Goal: Obtain resource: Download file/media

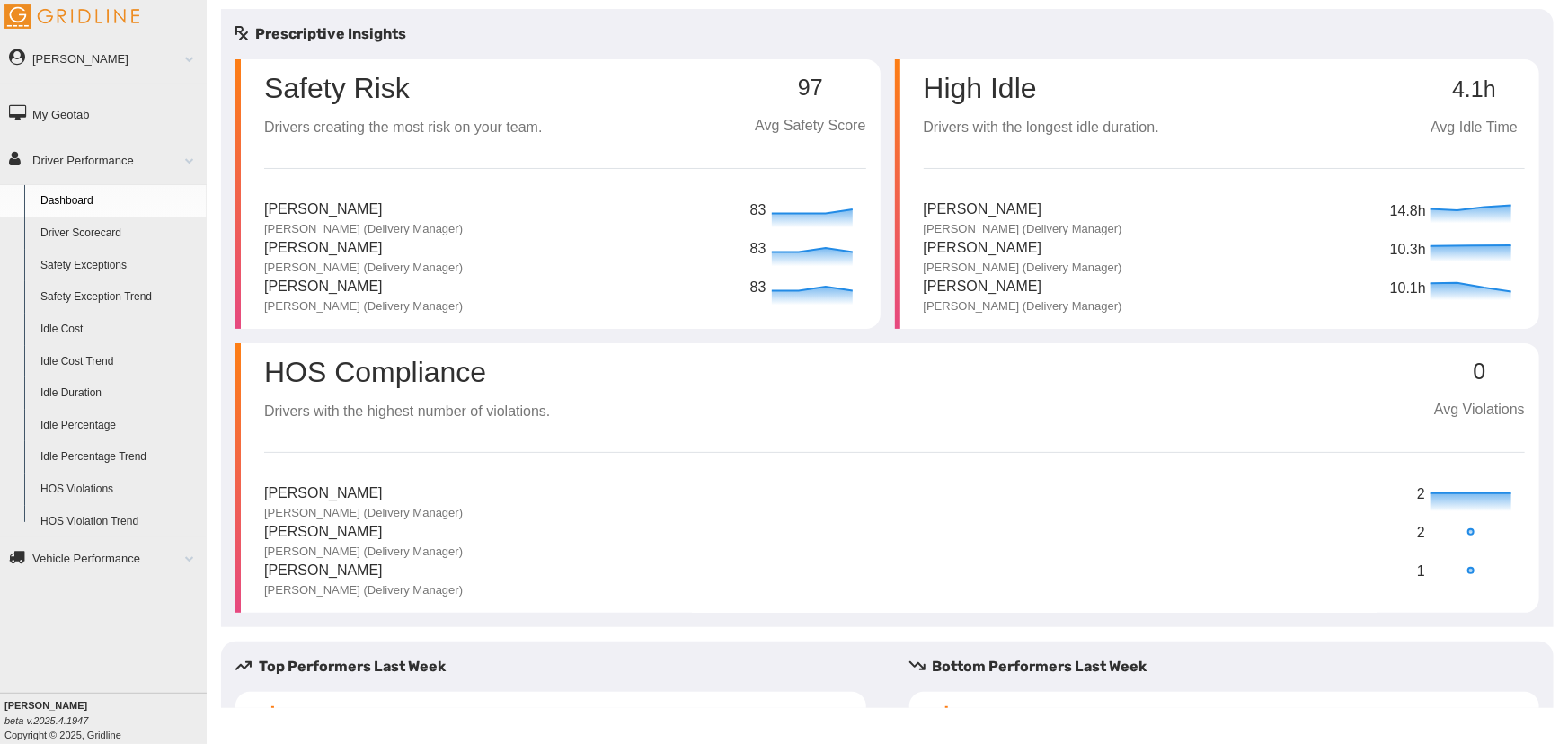
click at [67, 386] on link "Idle Duration" at bounding box center [119, 393] width 175 height 32
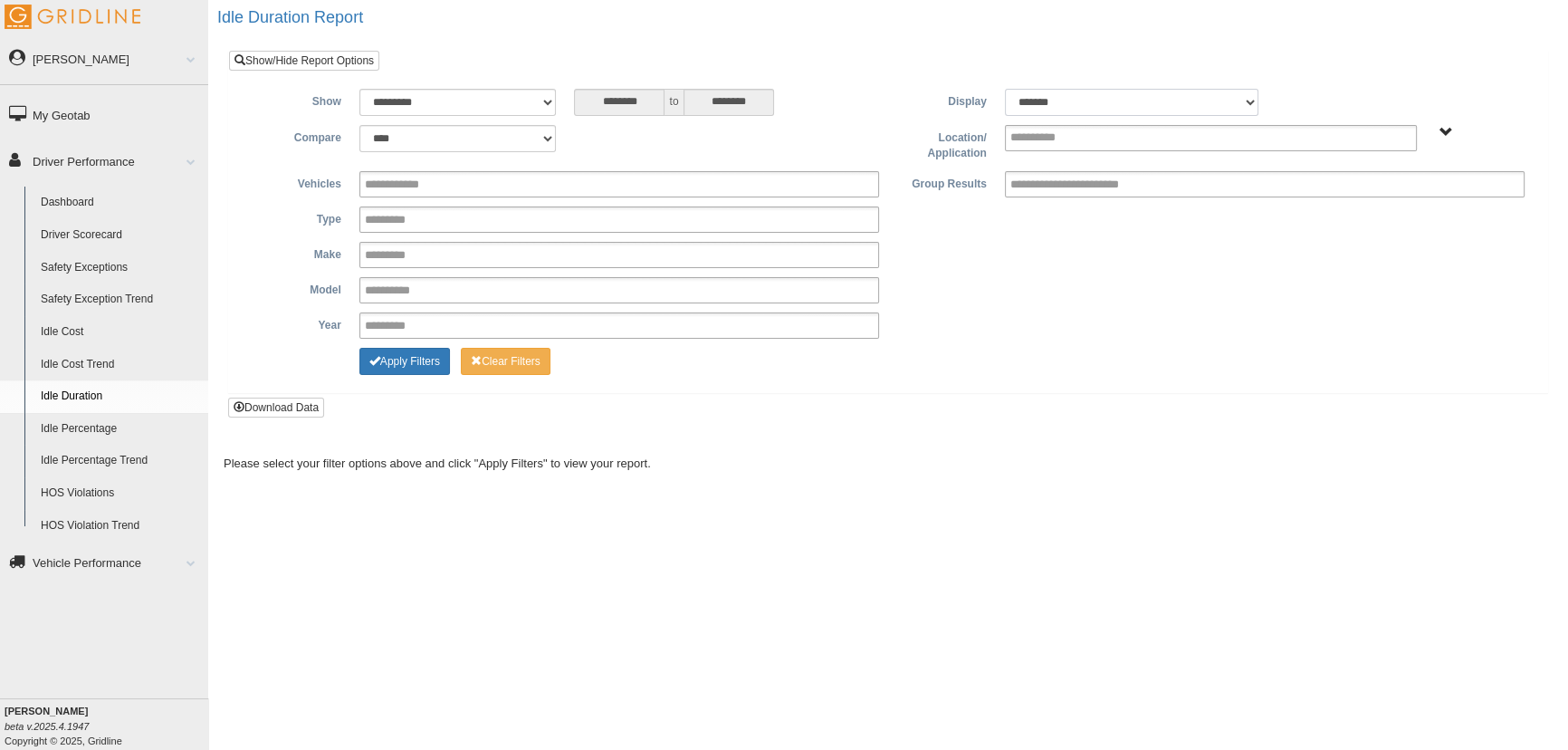
click at [1110, 106] on select "******* ******" at bounding box center [1131, 102] width 254 height 28
select select "**"
click at [1004, 89] on select "******* ******" at bounding box center [1131, 102] width 254 height 28
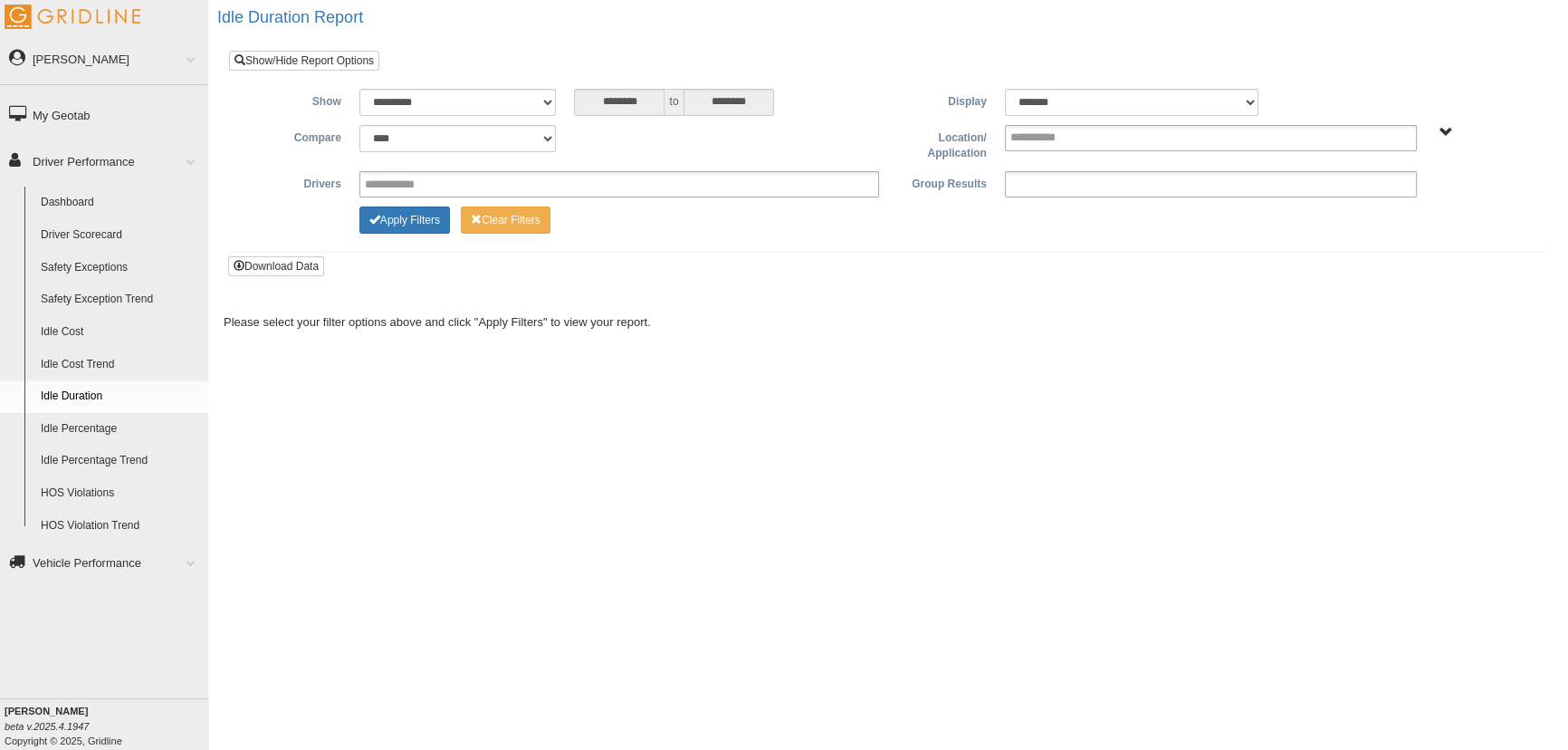
click at [1153, 185] on input "text" at bounding box center [1089, 184] width 158 height 23
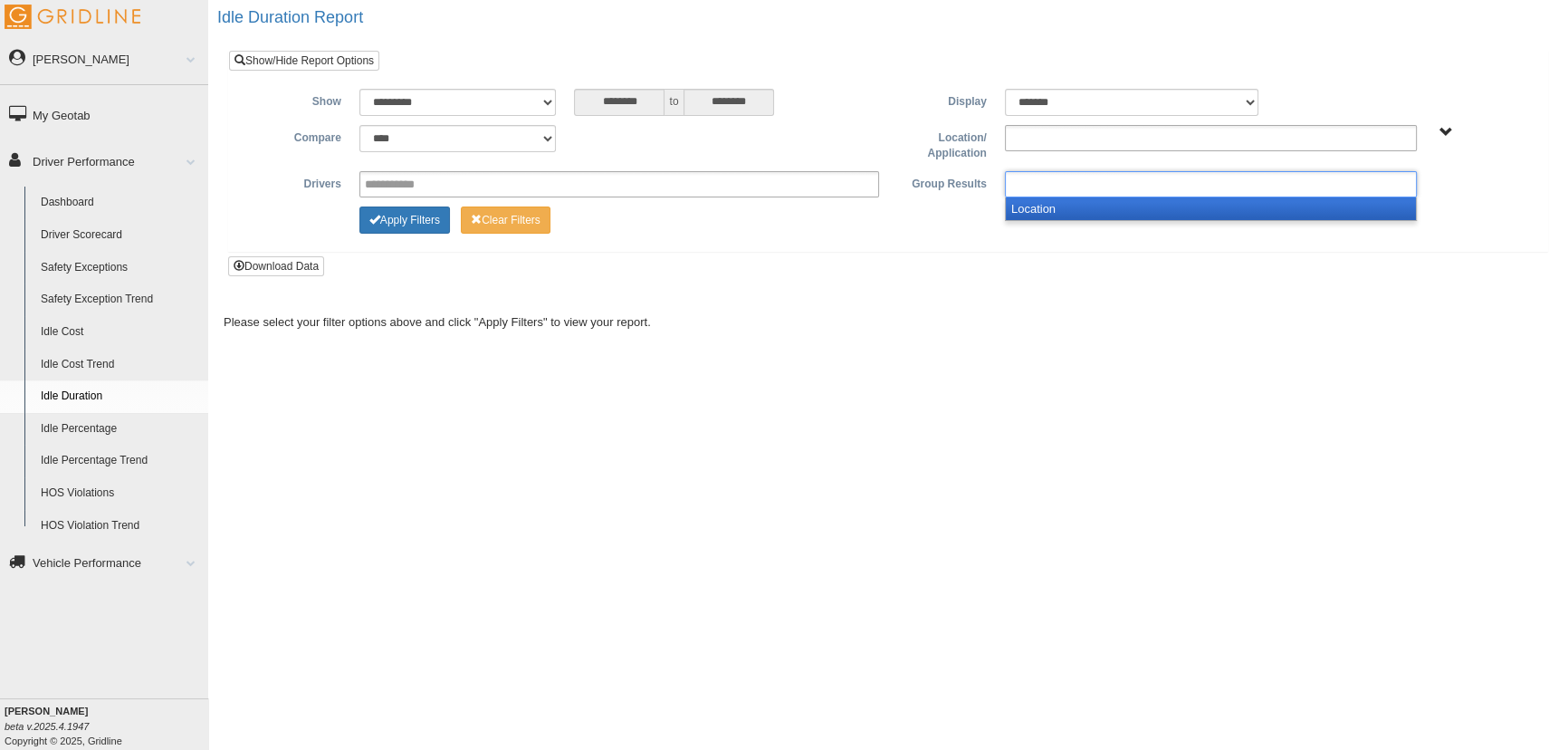
click at [1161, 138] on ul at bounding box center [1210, 138] width 412 height 27
type input "**********"
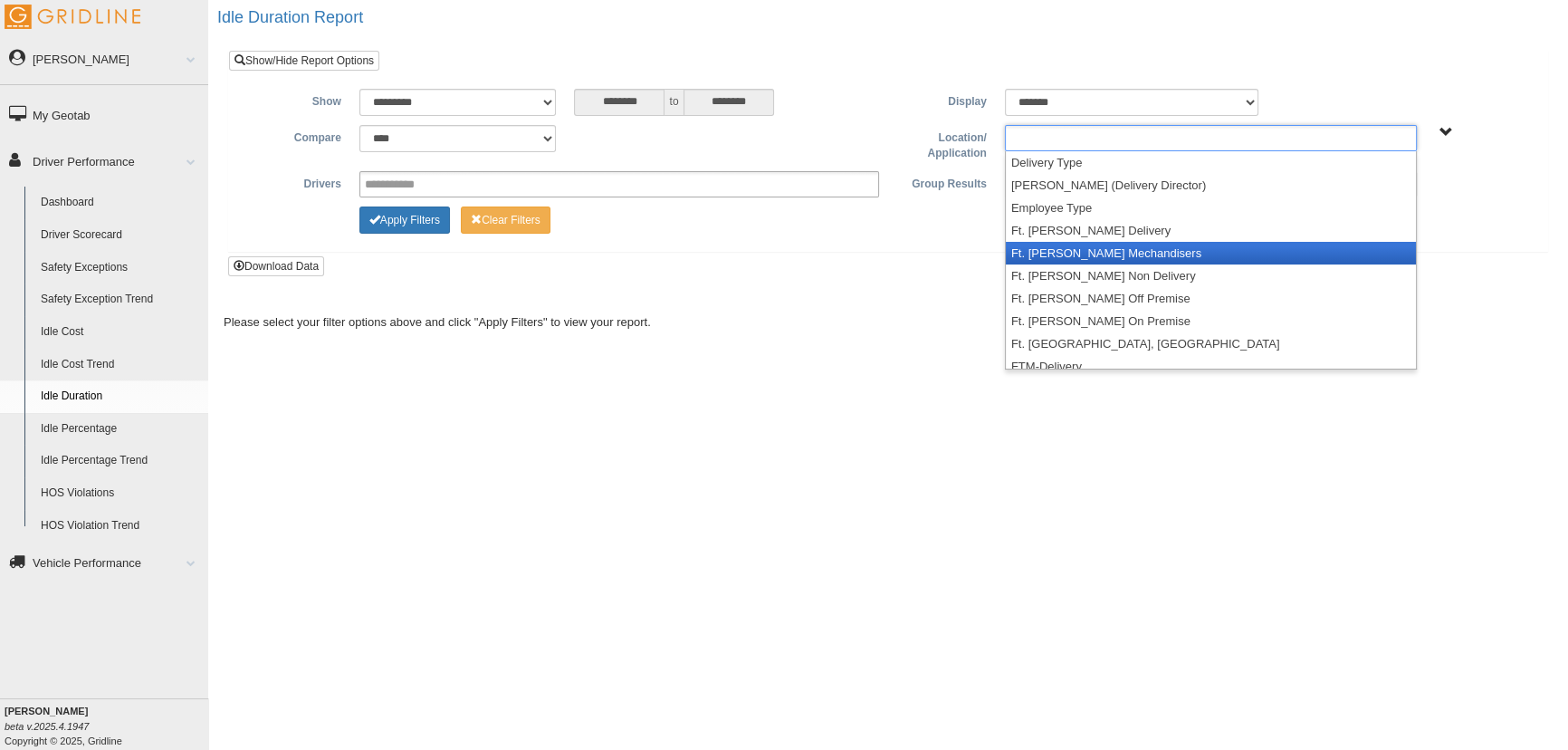
scroll to position [190, 0]
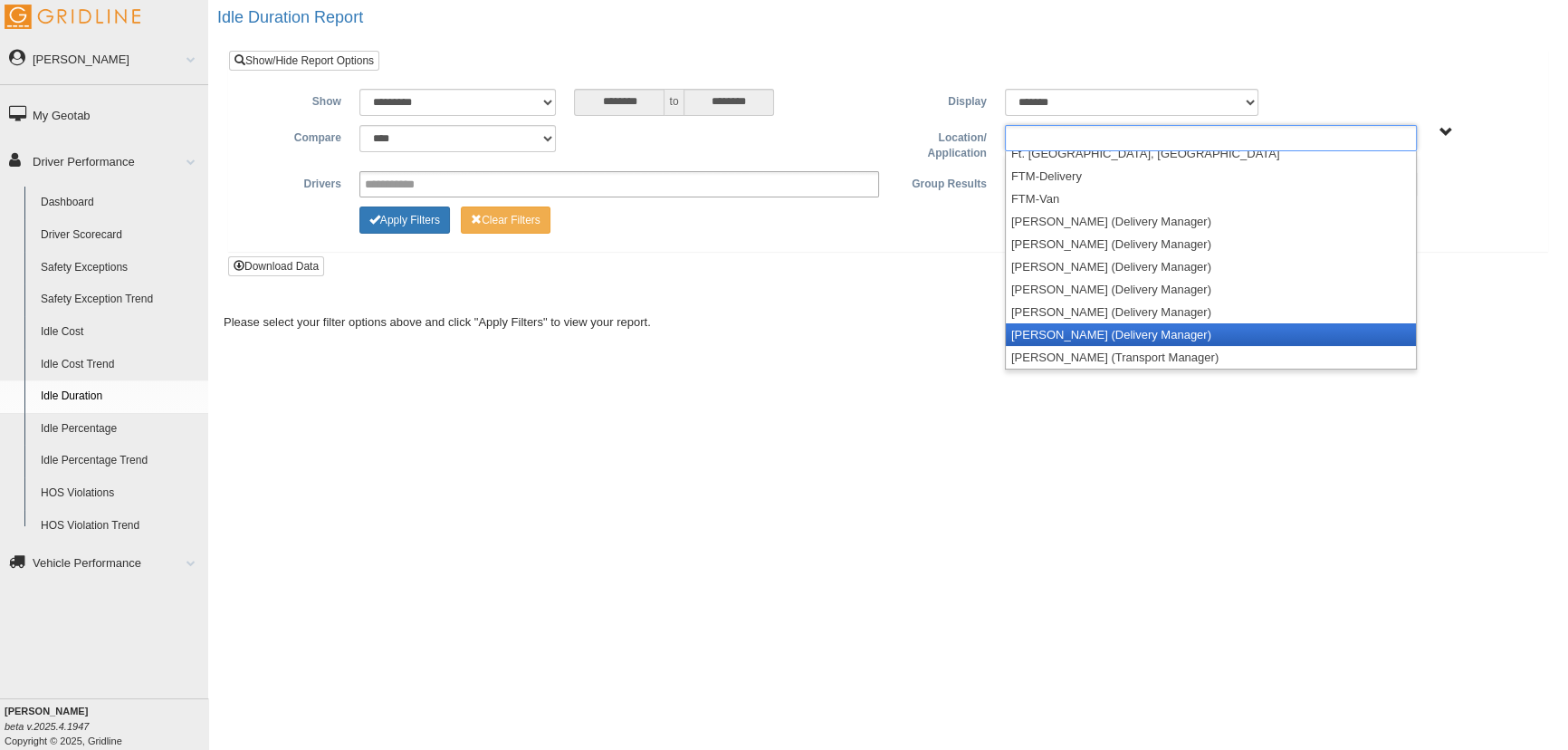
click at [1146, 331] on li "John Tinsley (Delivery Manager)" at bounding box center [1210, 335] width 410 height 23
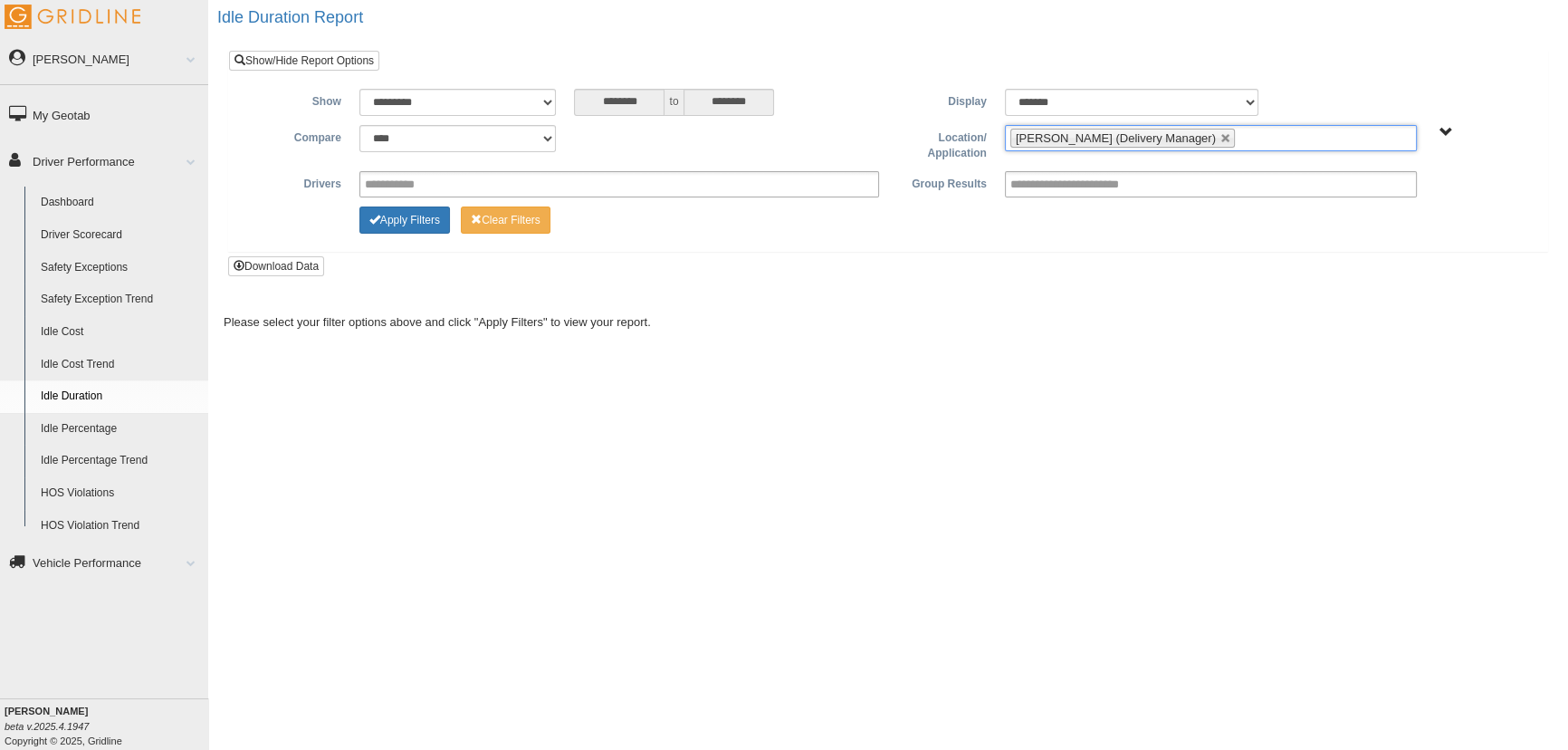
click at [1189, 130] on li "John Tinsley (Delivery Manager)" at bounding box center [1122, 138] width 224 height 19
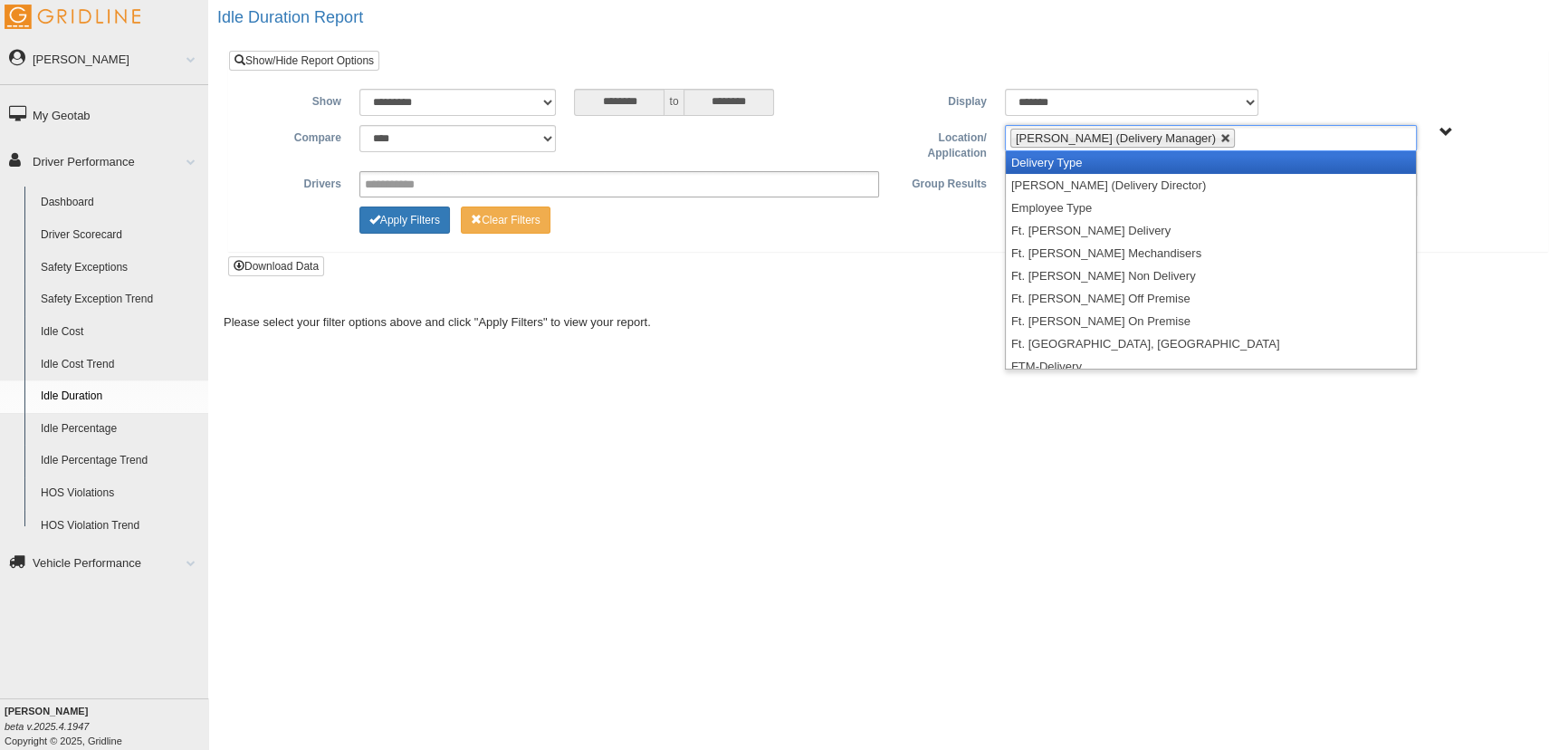
click at [1220, 138] on link at bounding box center [1225, 138] width 11 height 11
click at [1180, 138] on ul at bounding box center [1210, 138] width 412 height 27
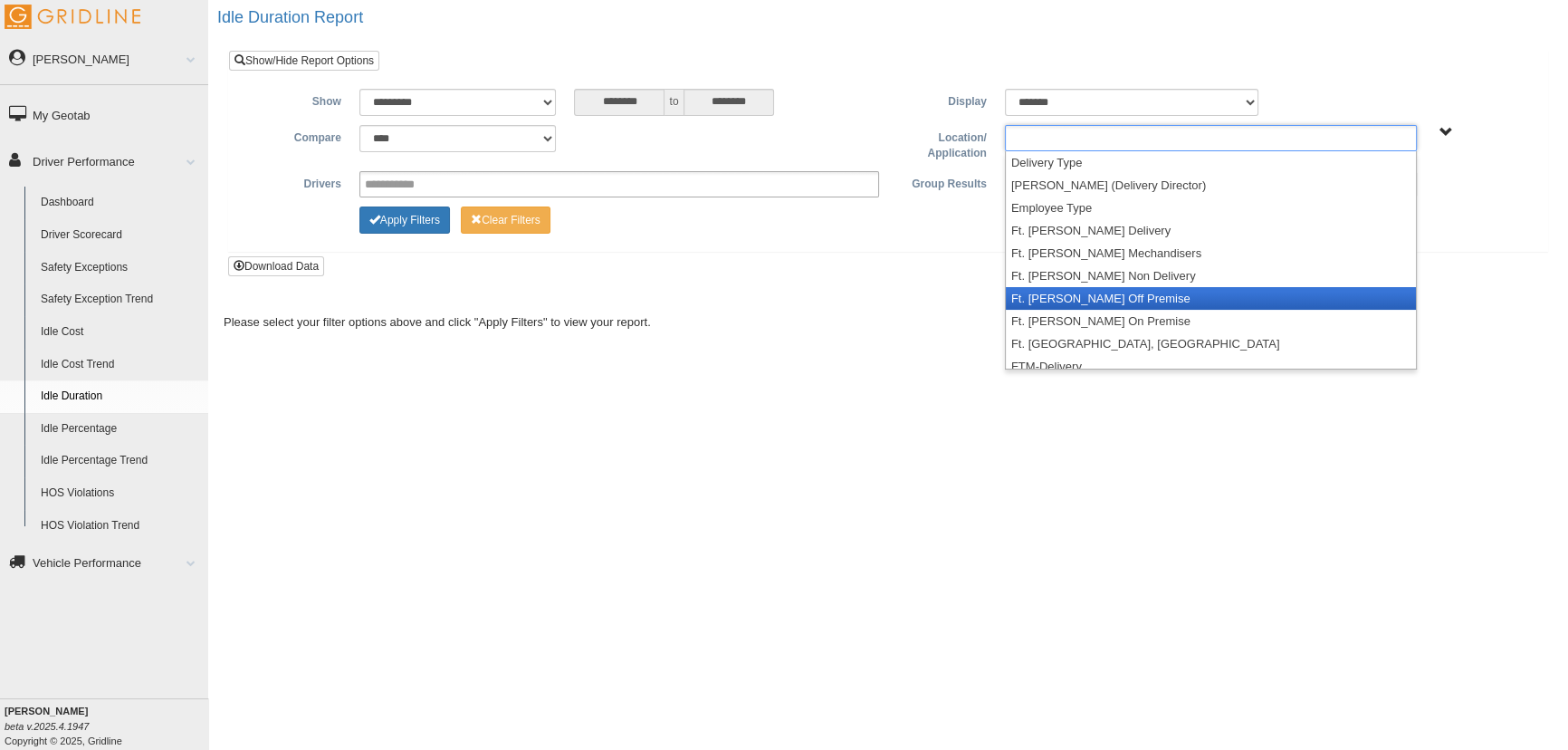
scroll to position [190, 0]
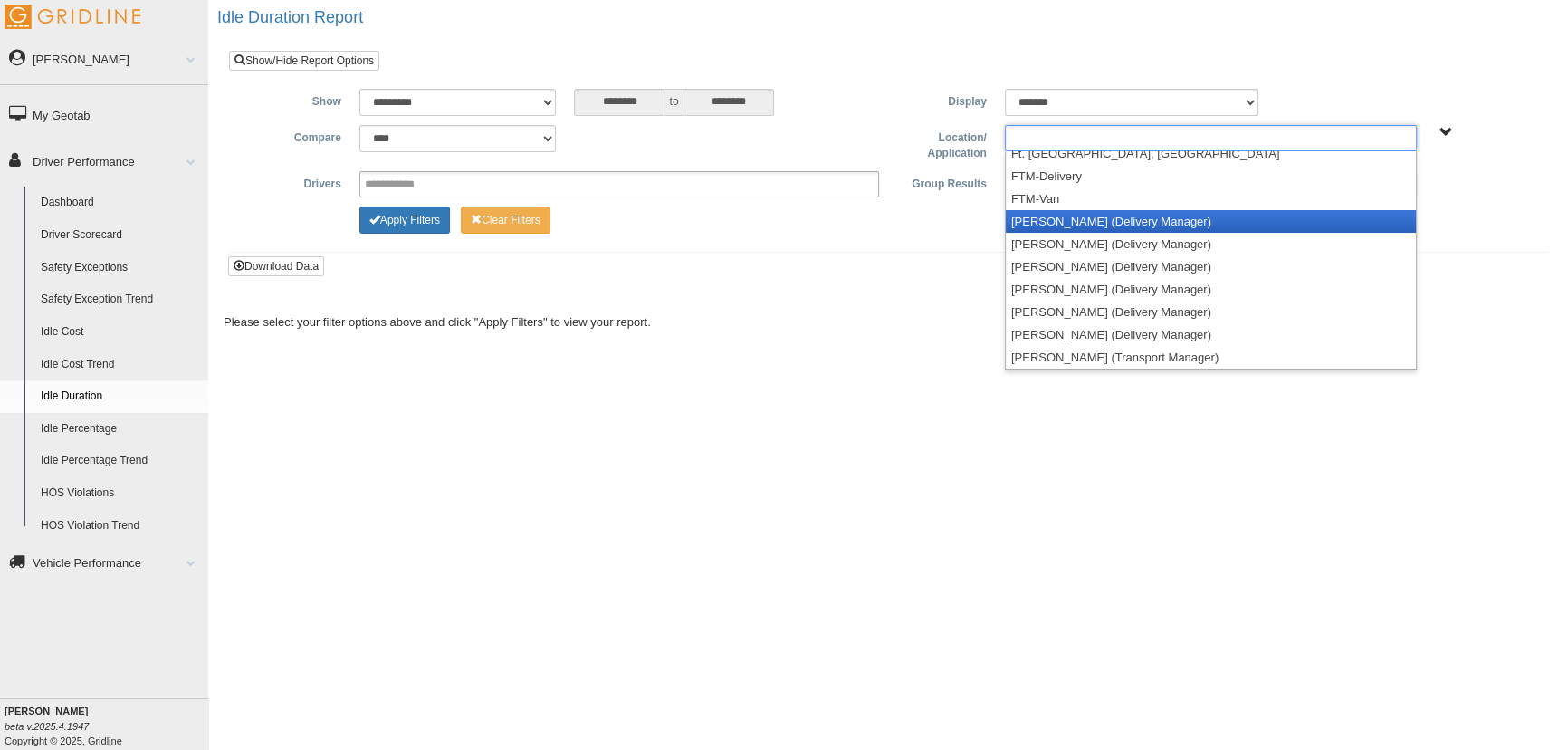
click at [1134, 222] on li "[PERSON_NAME] (Delivery Manager)" at bounding box center [1210, 220] width 410 height 23
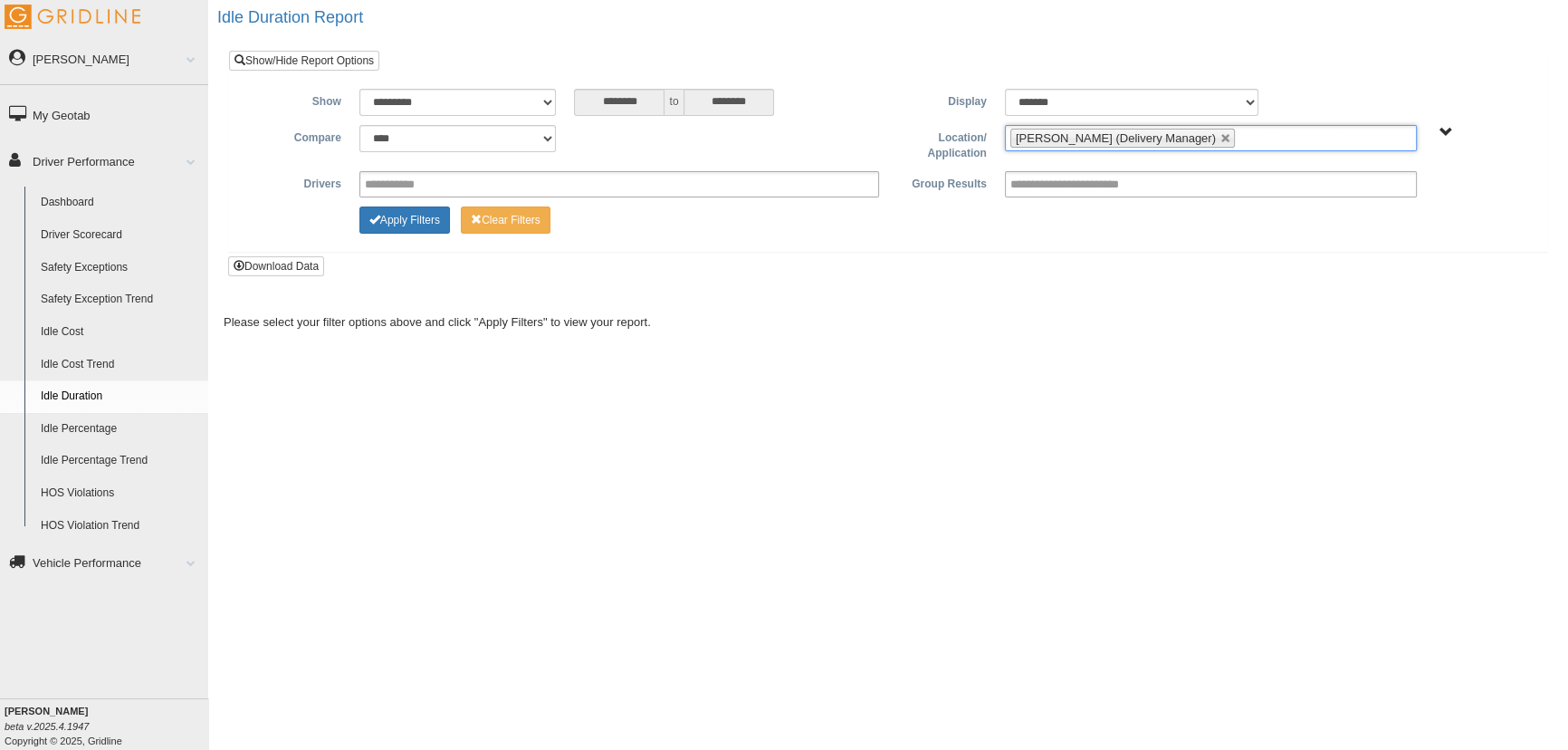
click at [1239, 138] on ul "[PERSON_NAME] (Delivery Manager)" at bounding box center [1210, 138] width 412 height 27
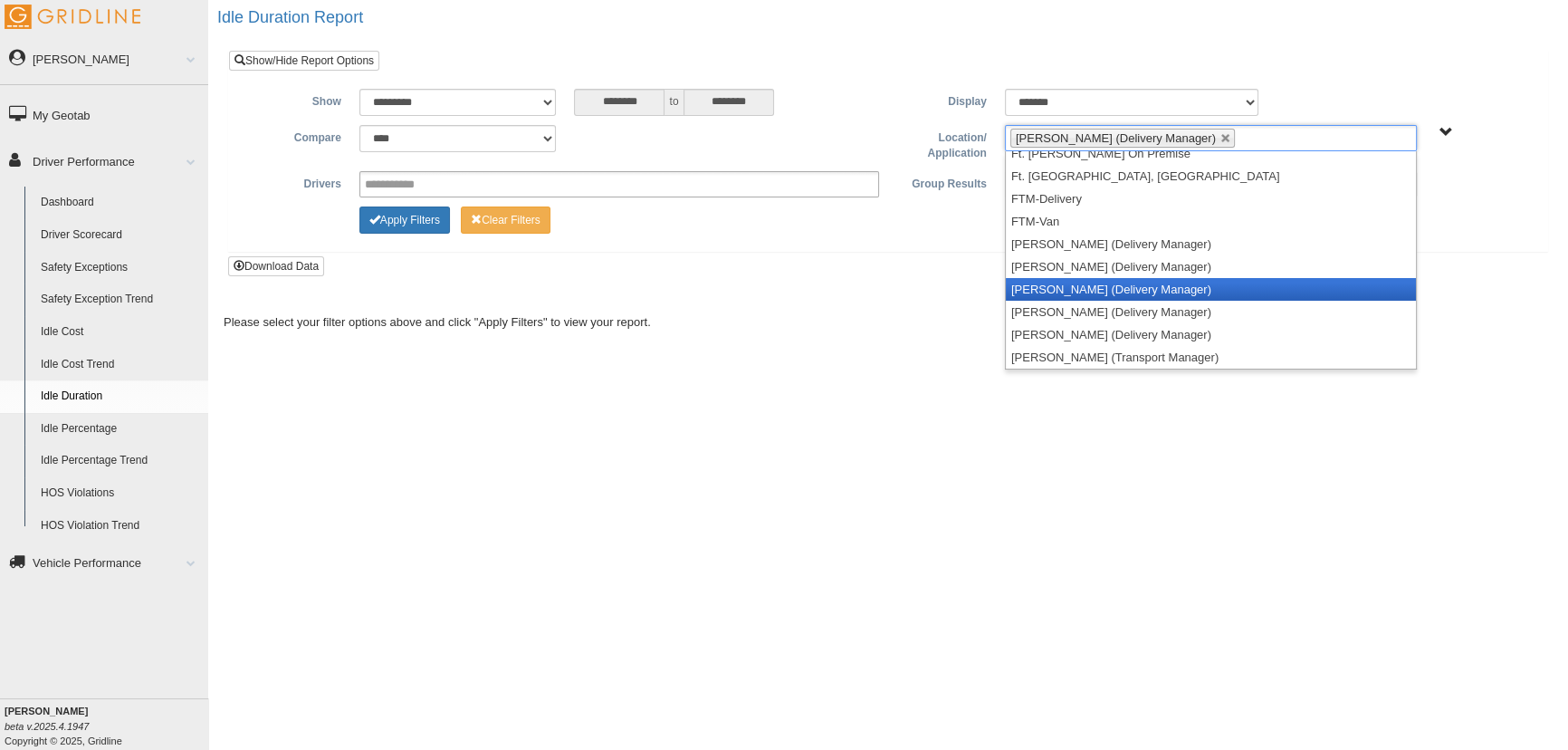
click at [1200, 281] on li "[PERSON_NAME] (Delivery Manager)" at bounding box center [1210, 288] width 410 height 23
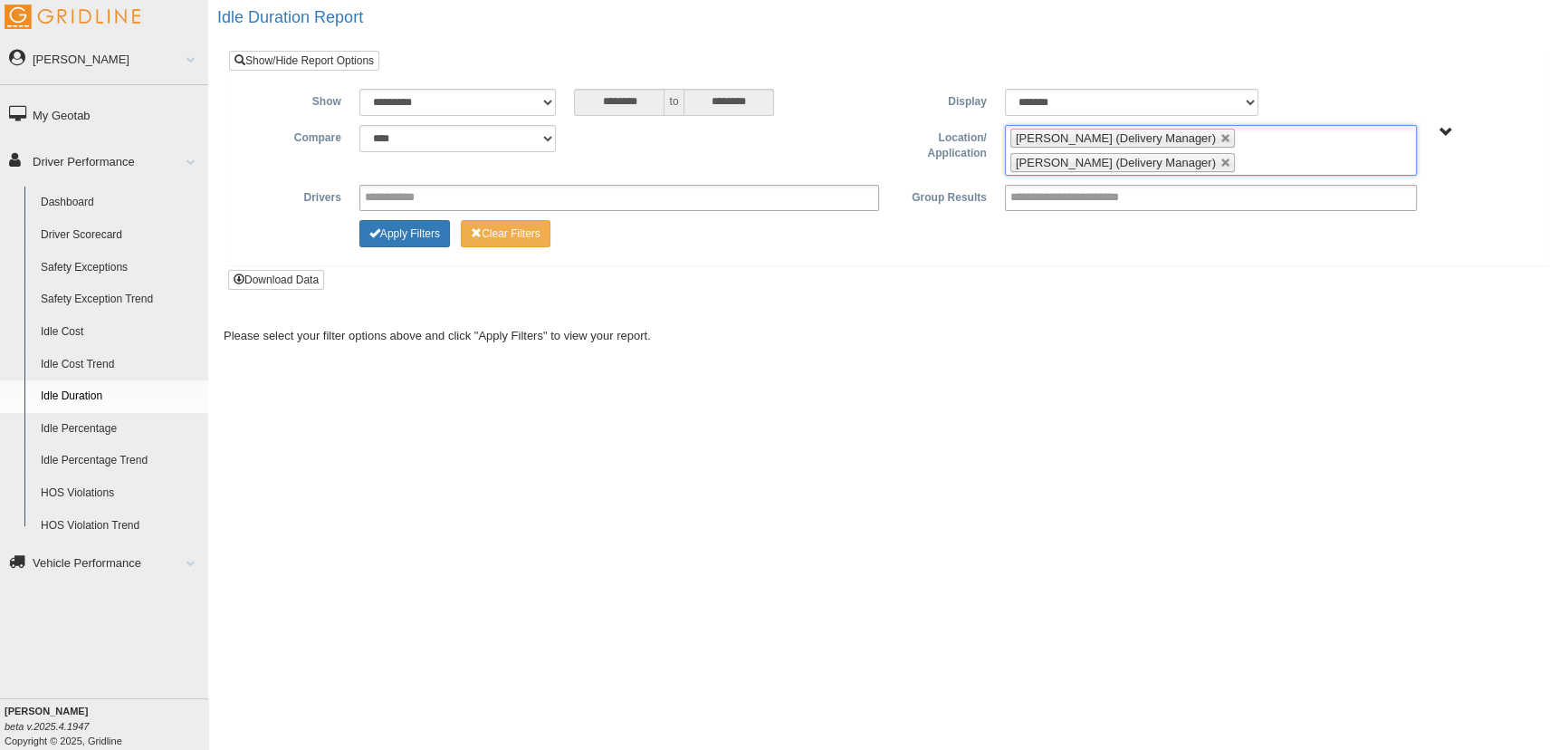
click at [1271, 150] on ul "Jason Bentley (Delivery Manager) Jason Nightingale (Delivery Manager)" at bounding box center [1210, 151] width 412 height 51
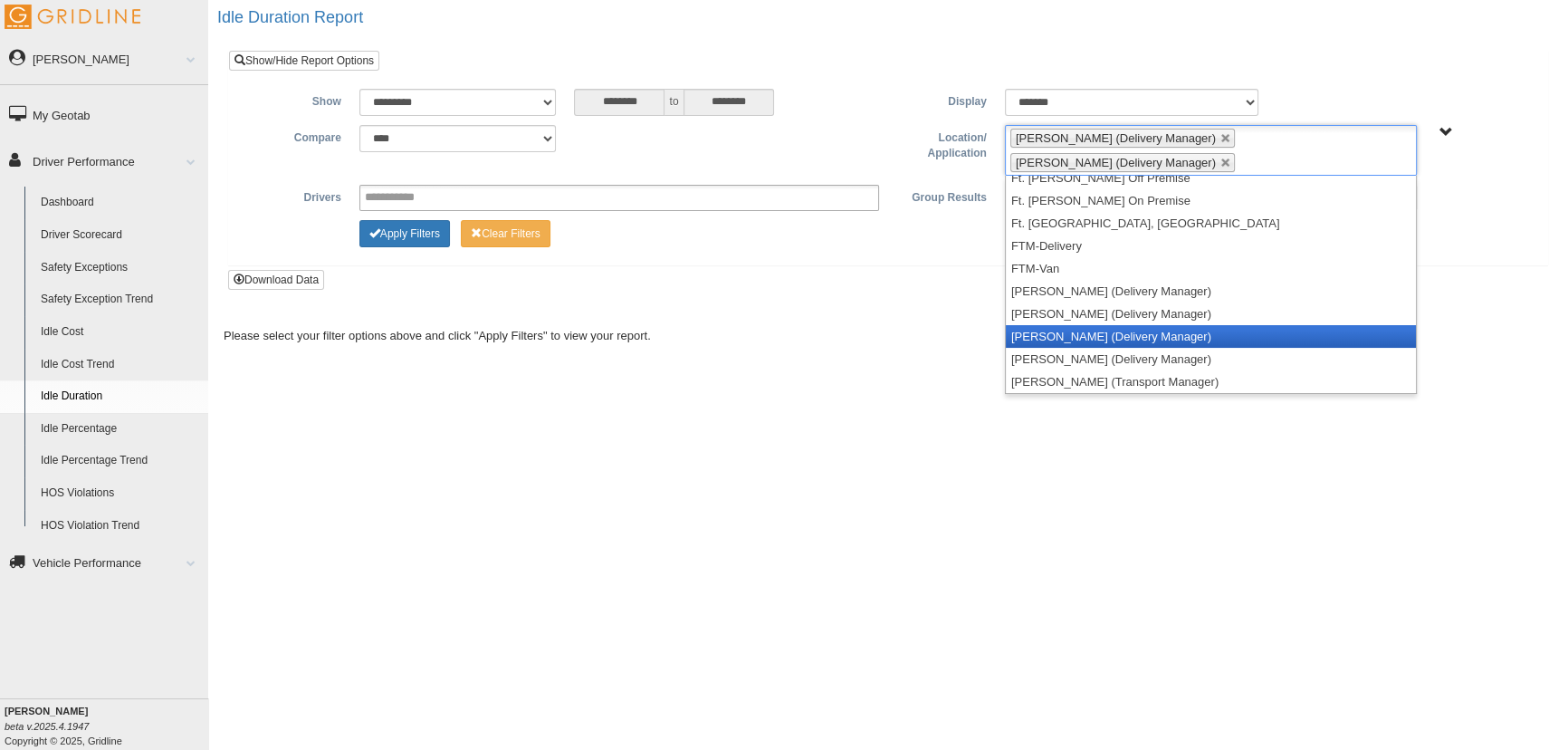
click at [1200, 325] on li "[PERSON_NAME] (Delivery Manager)" at bounding box center [1210, 336] width 410 height 23
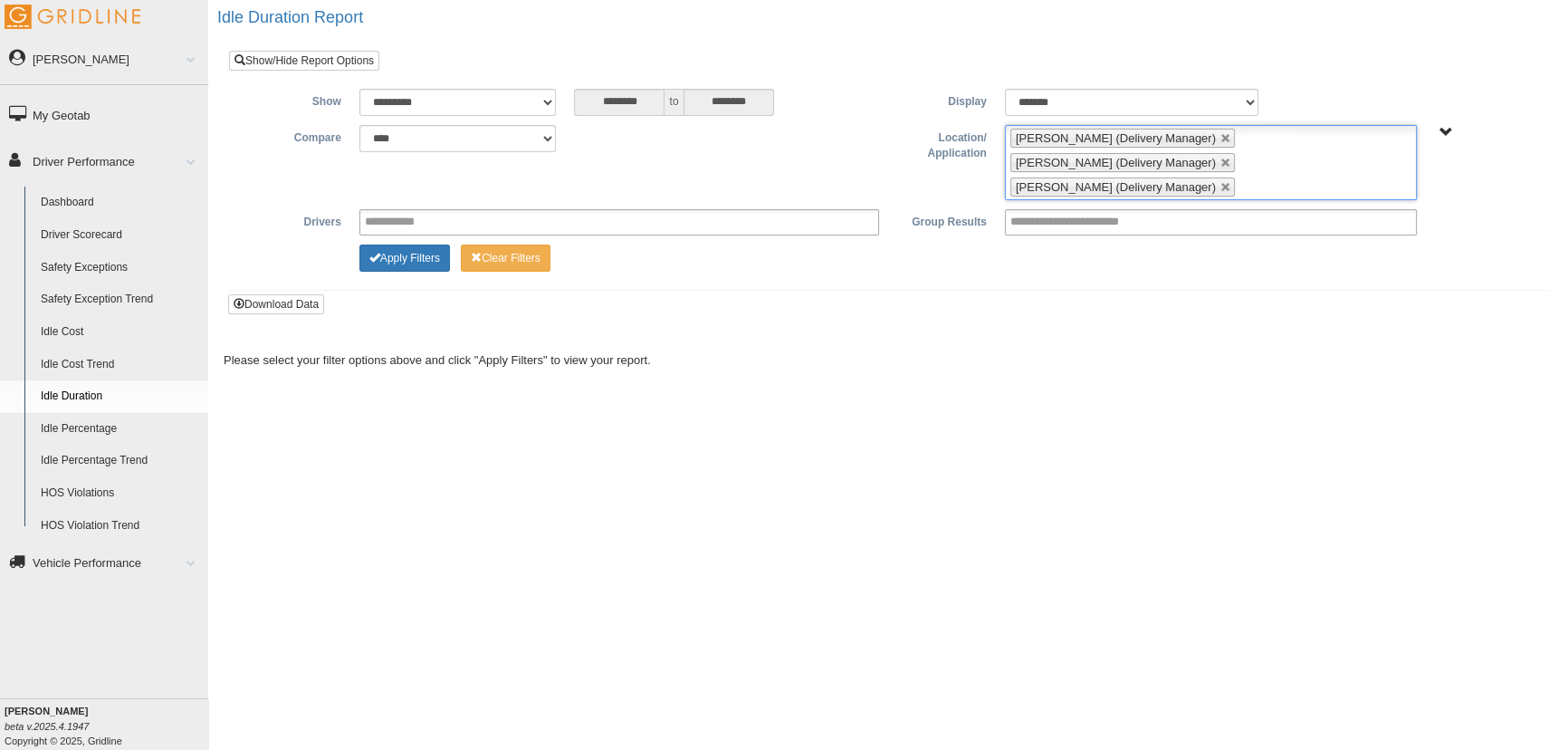
scroll to position [122, 0]
click at [1280, 184] on ul "Jason Bentley (Delivery Manager) Jason Nightingale (Delivery Manager) John Denn…" at bounding box center [1210, 162] width 412 height 75
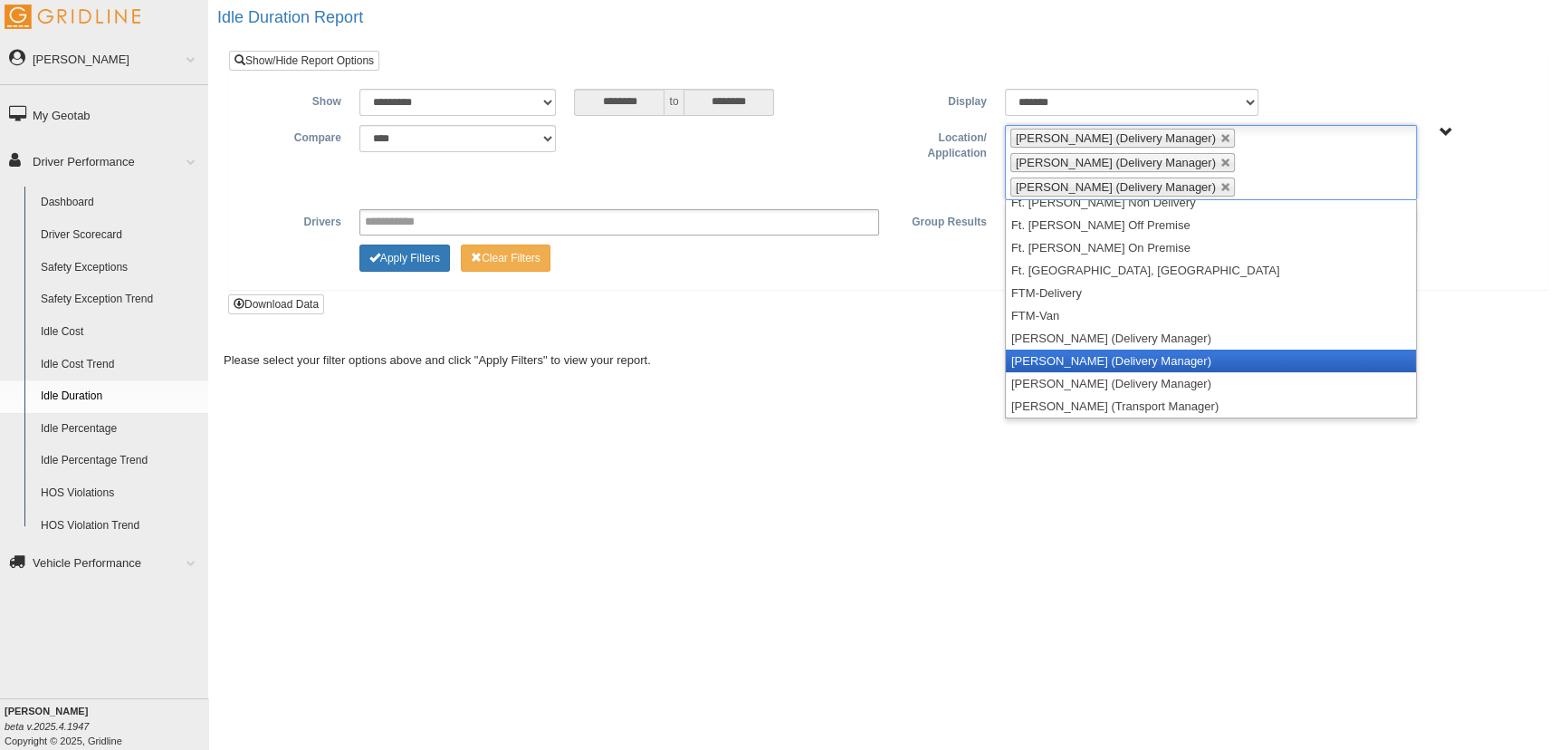
click at [1165, 362] on li "[PERSON_NAME] (Delivery Manager)" at bounding box center [1210, 360] width 410 height 23
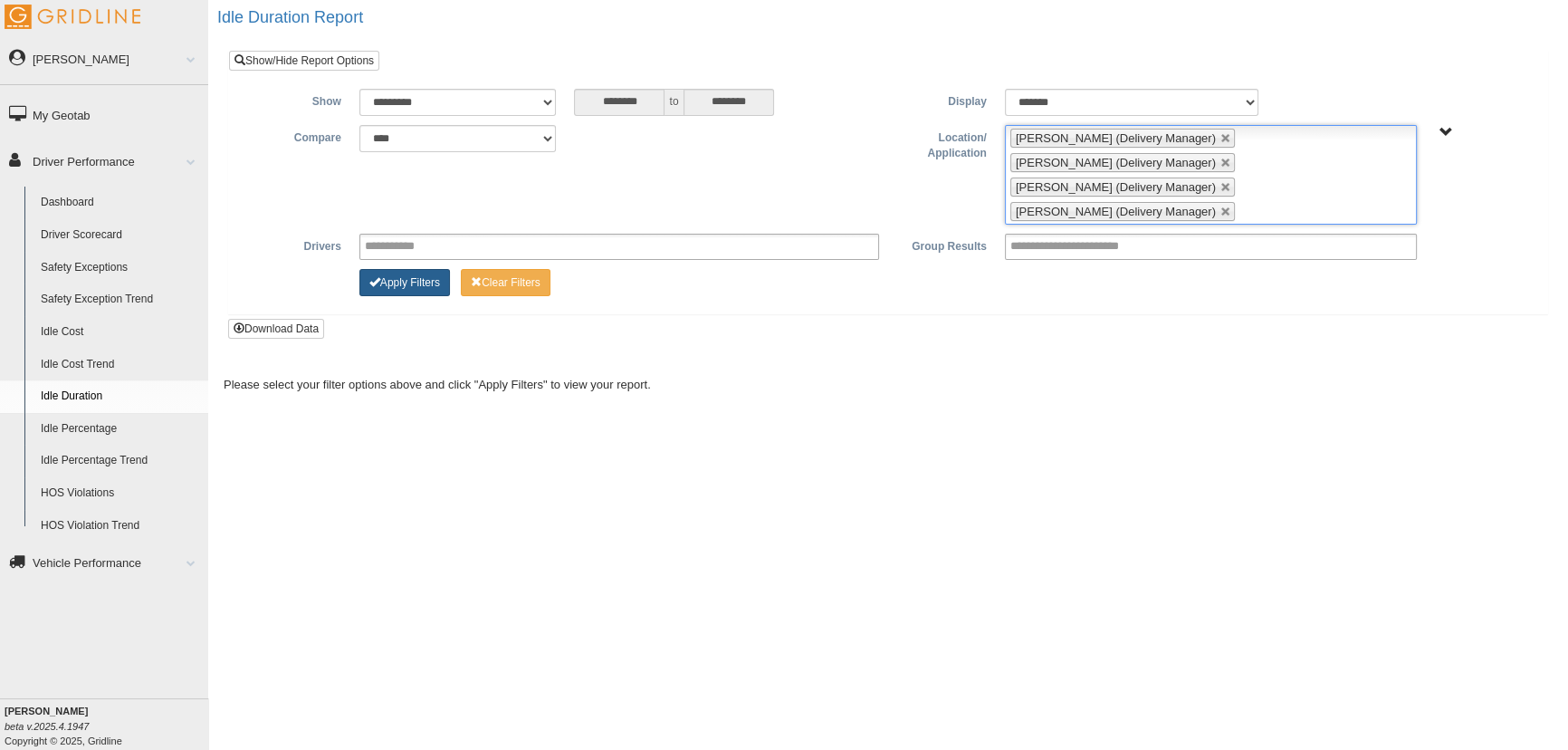
click at [413, 280] on button "Apply Filters" at bounding box center [404, 282] width 90 height 28
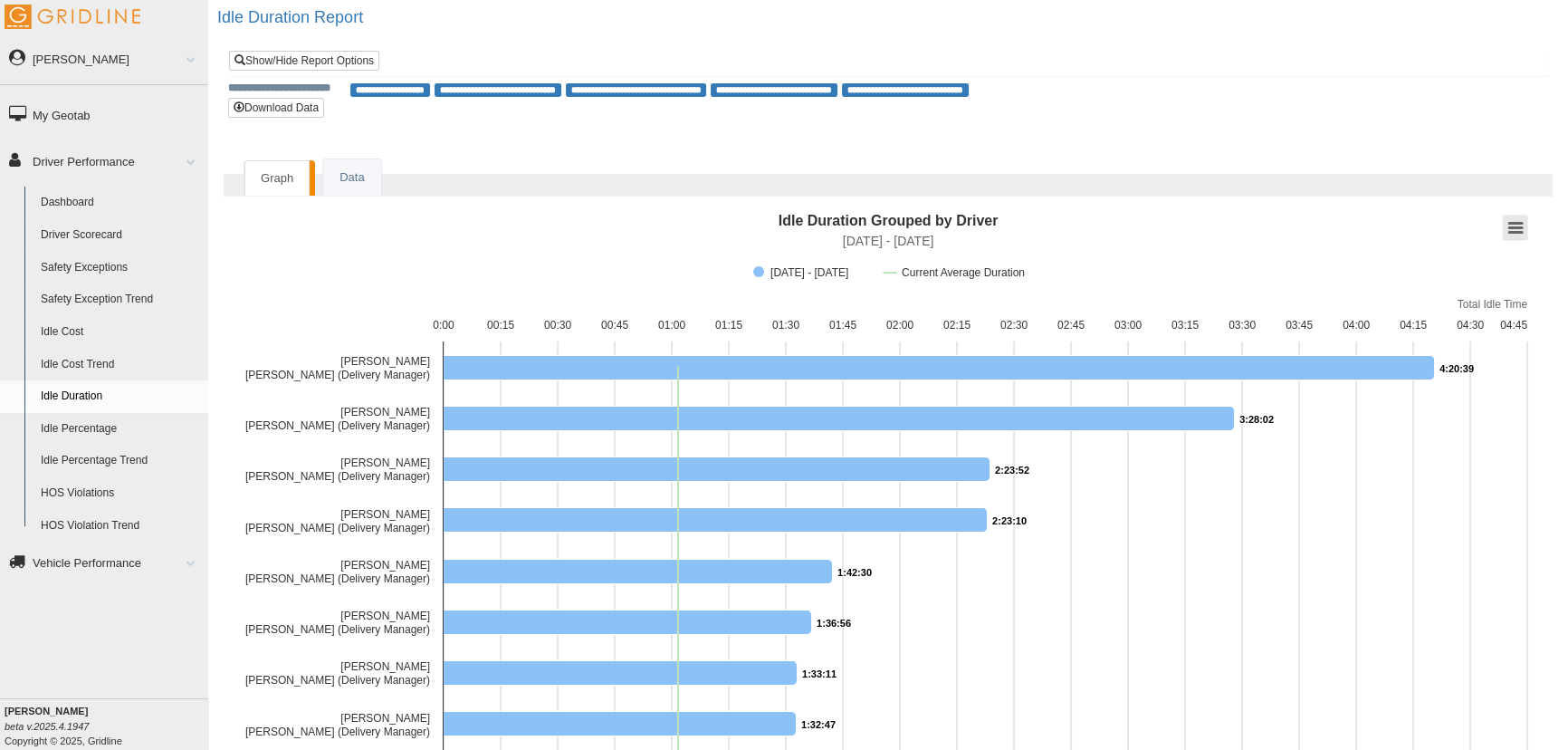
click at [1520, 221] on button "View chart menu, Idle Duration Grouped by Driver" at bounding box center [1515, 228] width 26 height 26
click at [1461, 433] on li "Download XLS" at bounding box center [1473, 434] width 100 height 16
click at [278, 106] on button "Download Data" at bounding box center [276, 107] width 96 height 20
